Goal: Task Accomplishment & Management: Manage account settings

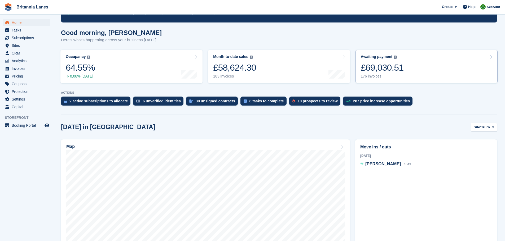
scroll to position [106, 0]
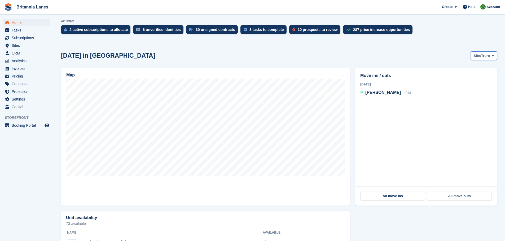
click at [484, 55] on span "Truro" at bounding box center [485, 55] width 9 height 5
click at [460, 97] on link "Hayle" at bounding box center [471, 97] width 48 height 10
click at [482, 57] on span "Hayle" at bounding box center [485, 55] width 9 height 5
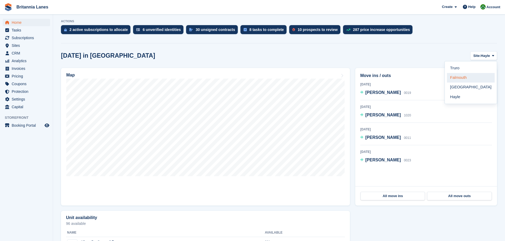
click at [464, 77] on link "Falmouth" at bounding box center [471, 78] width 48 height 10
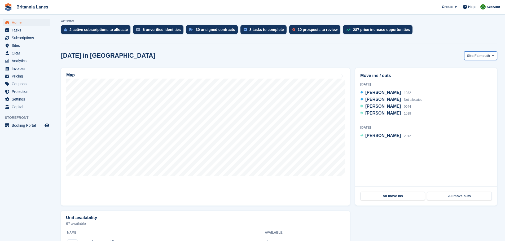
click at [480, 57] on span "Falmouth" at bounding box center [482, 55] width 16 height 5
click at [456, 70] on link "Truro" at bounding box center [471, 69] width 48 height 10
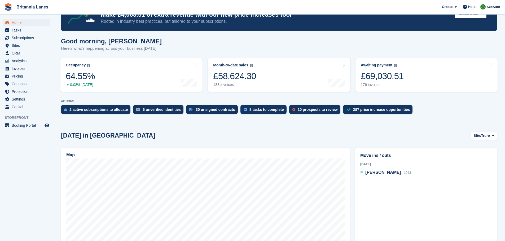
scroll to position [0, 0]
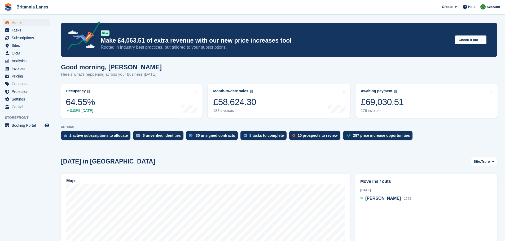
drag, startPoint x: 379, startPoint y: 122, endPoint x: 380, endPoint y: 84, distance: 38.2
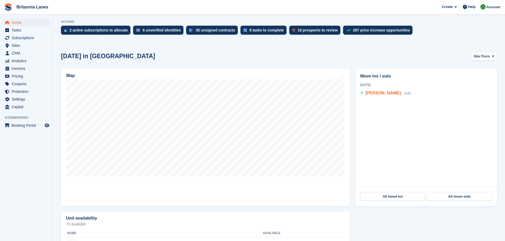
scroll to position [106, 0]
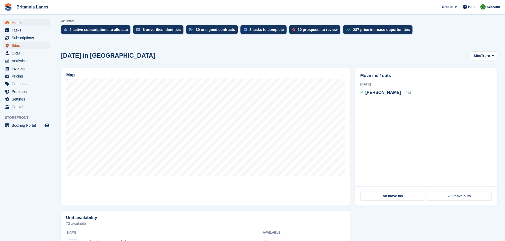
click at [23, 45] on span "Sites" at bounding box center [28, 45] width 32 height 7
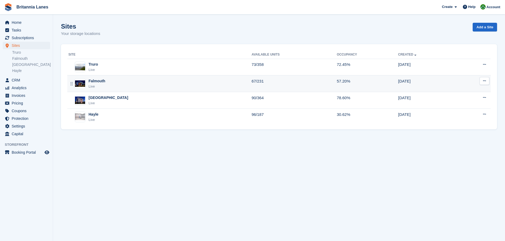
click at [120, 82] on div "Falmouth Live" at bounding box center [159, 83] width 183 height 11
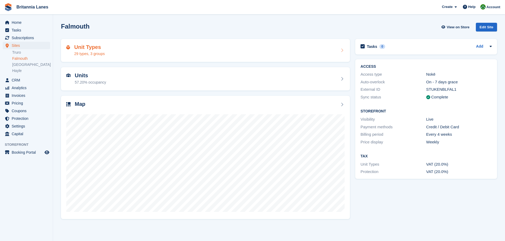
click at [122, 52] on div "Unit Types 29 types, 3 groups" at bounding box center [205, 50] width 278 height 13
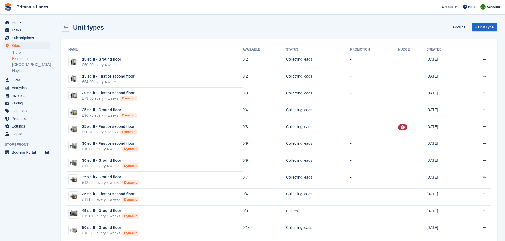
drag, startPoint x: 56, startPoint y: 135, endPoint x: 61, endPoint y: 99, distance: 36.1
click at [11, 21] on link "Home" at bounding box center [26, 22] width 47 height 7
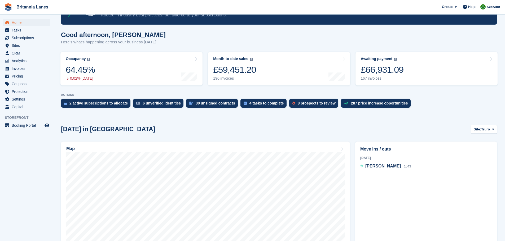
scroll to position [26, 0]
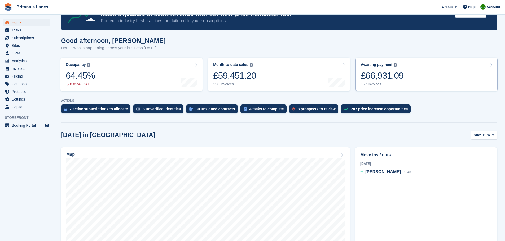
click at [392, 71] on div "£66,931.09" at bounding box center [382, 75] width 43 height 11
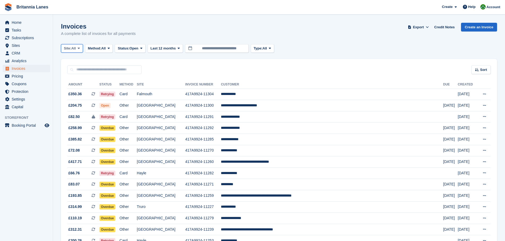
click at [74, 50] on span "All" at bounding box center [73, 48] width 5 height 5
click at [75, 72] on link "Truro" at bounding box center [87, 71] width 48 height 10
